Goal: Task Accomplishment & Management: Manage account settings

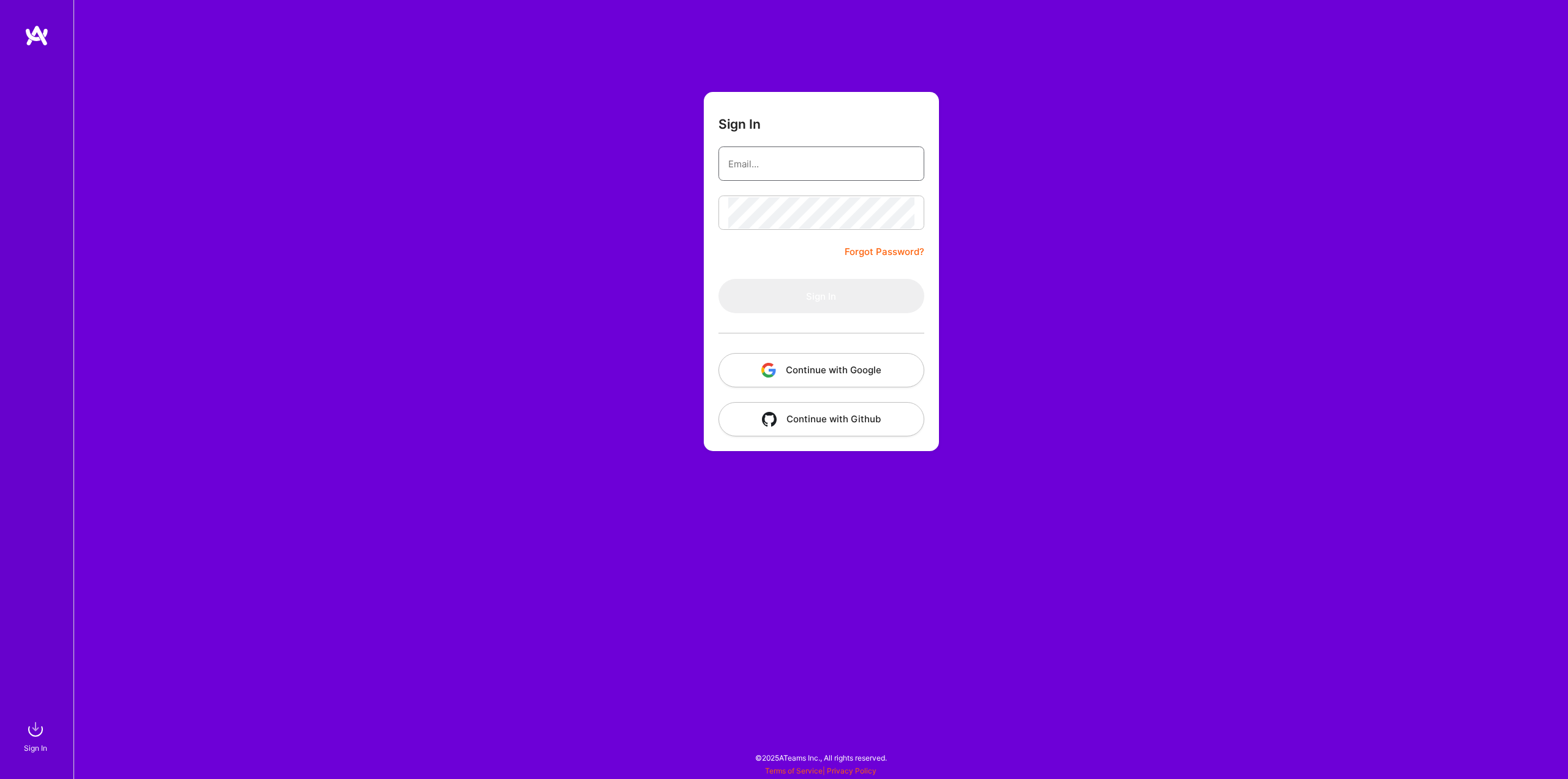
type input "m@[DOMAIN_NAME]"
click at [797, 317] on div at bounding box center [822, 333] width 206 height 40
click at [804, 306] on button "Sign In" at bounding box center [822, 296] width 206 height 35
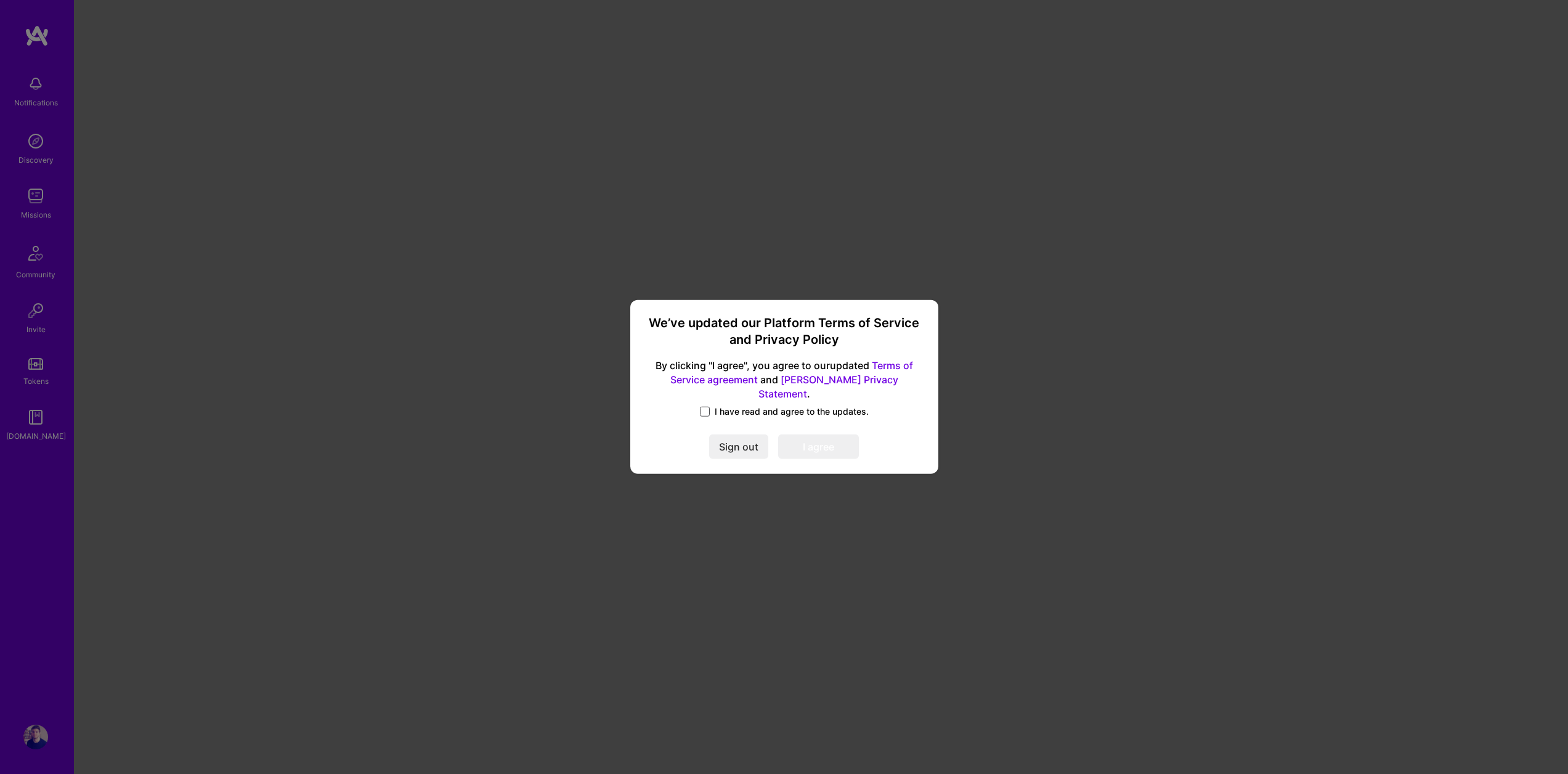
click at [706, 407] on span at bounding box center [704, 411] width 10 height 10
click at [0, 0] on input "I have read and agree to the updates." at bounding box center [0, 0] width 0 height 0
click at [793, 445] on button "I agree" at bounding box center [818, 447] width 81 height 24
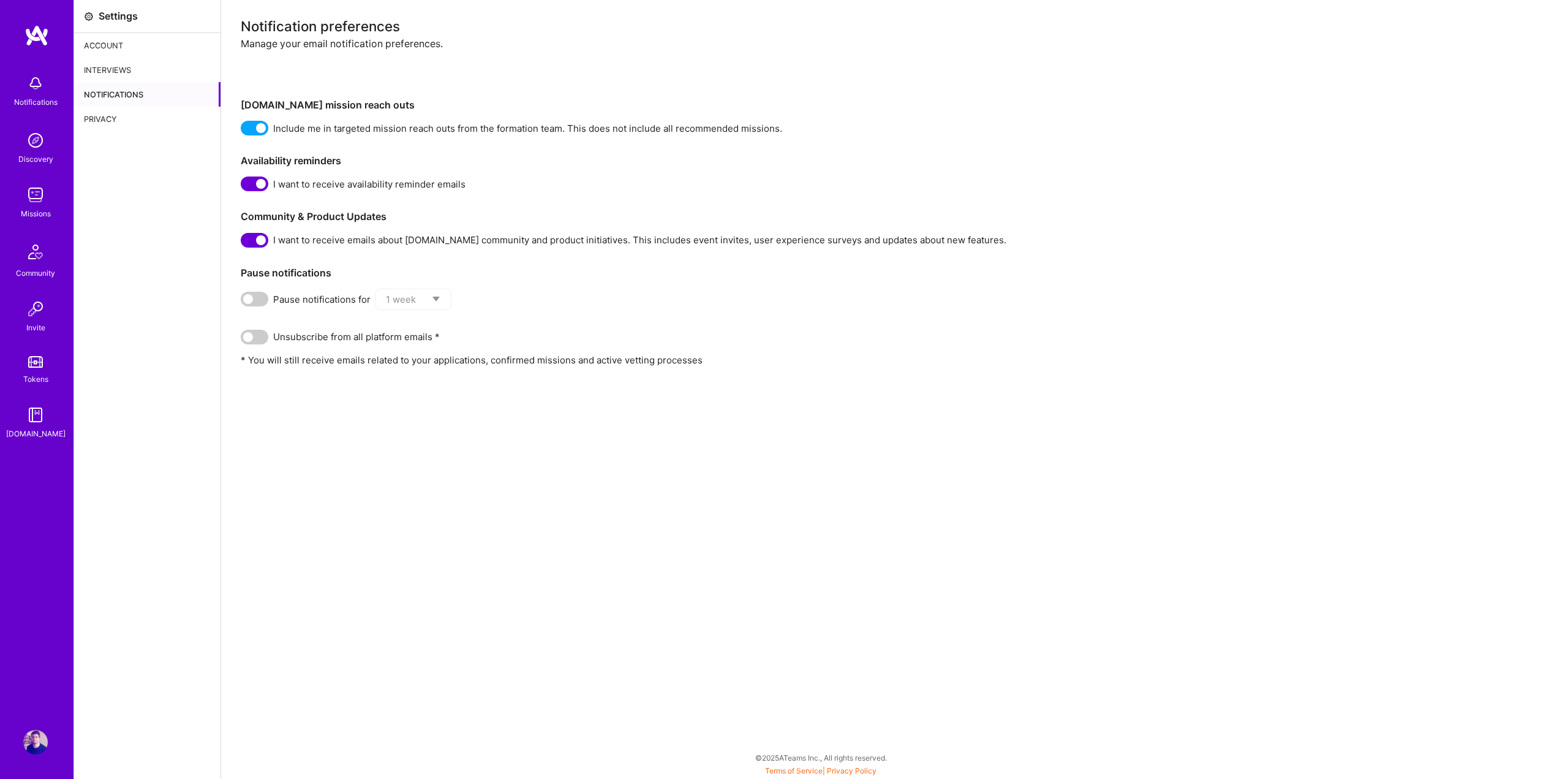
click at [42, 139] on img at bounding box center [35, 140] width 24 height 24
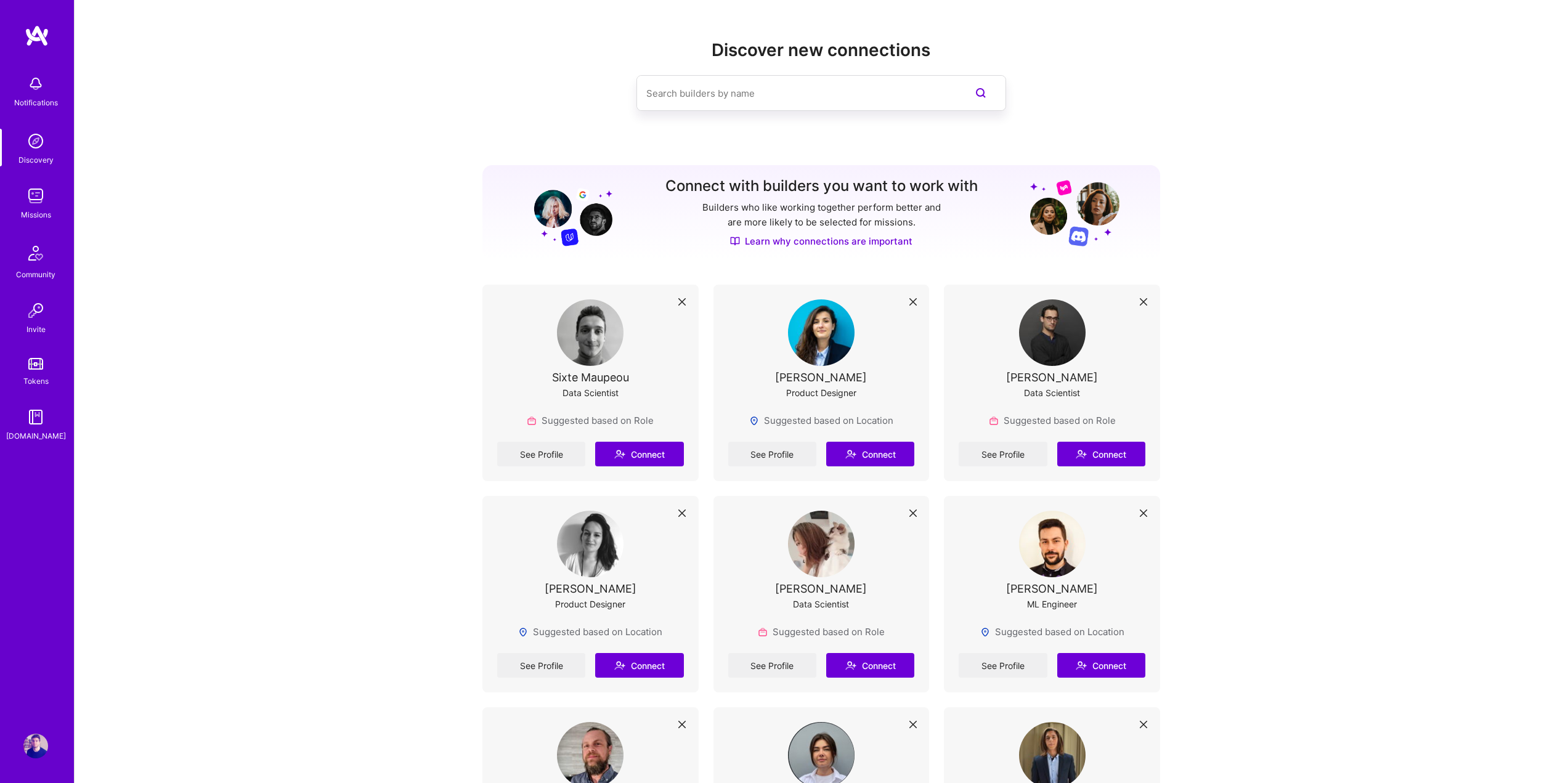
click at [46, 31] on img at bounding box center [36, 35] width 24 height 22
